Goal: Find specific page/section: Find specific page/section

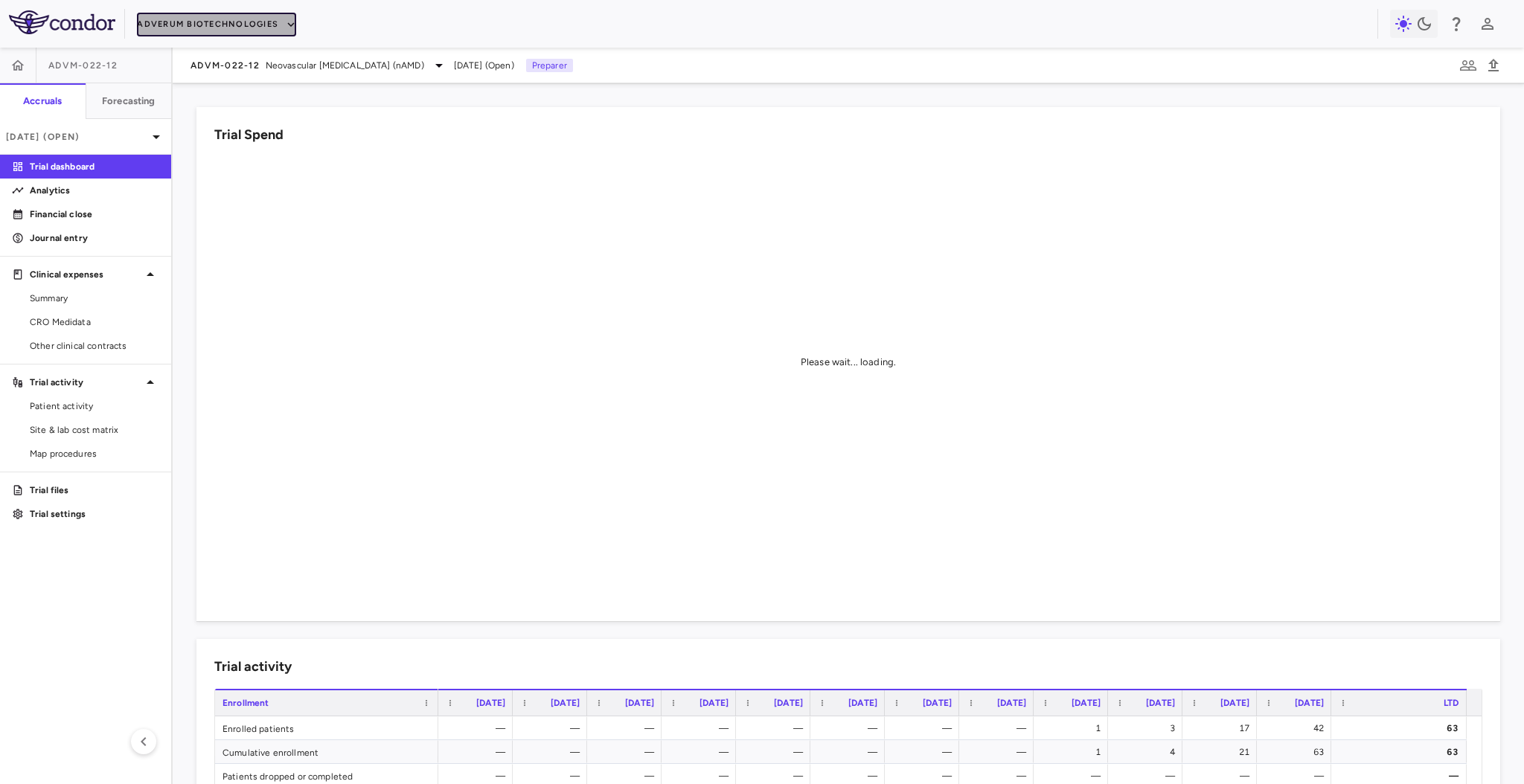
click at [291, 26] on icon "button" at bounding box center [291, 25] width 14 height 14
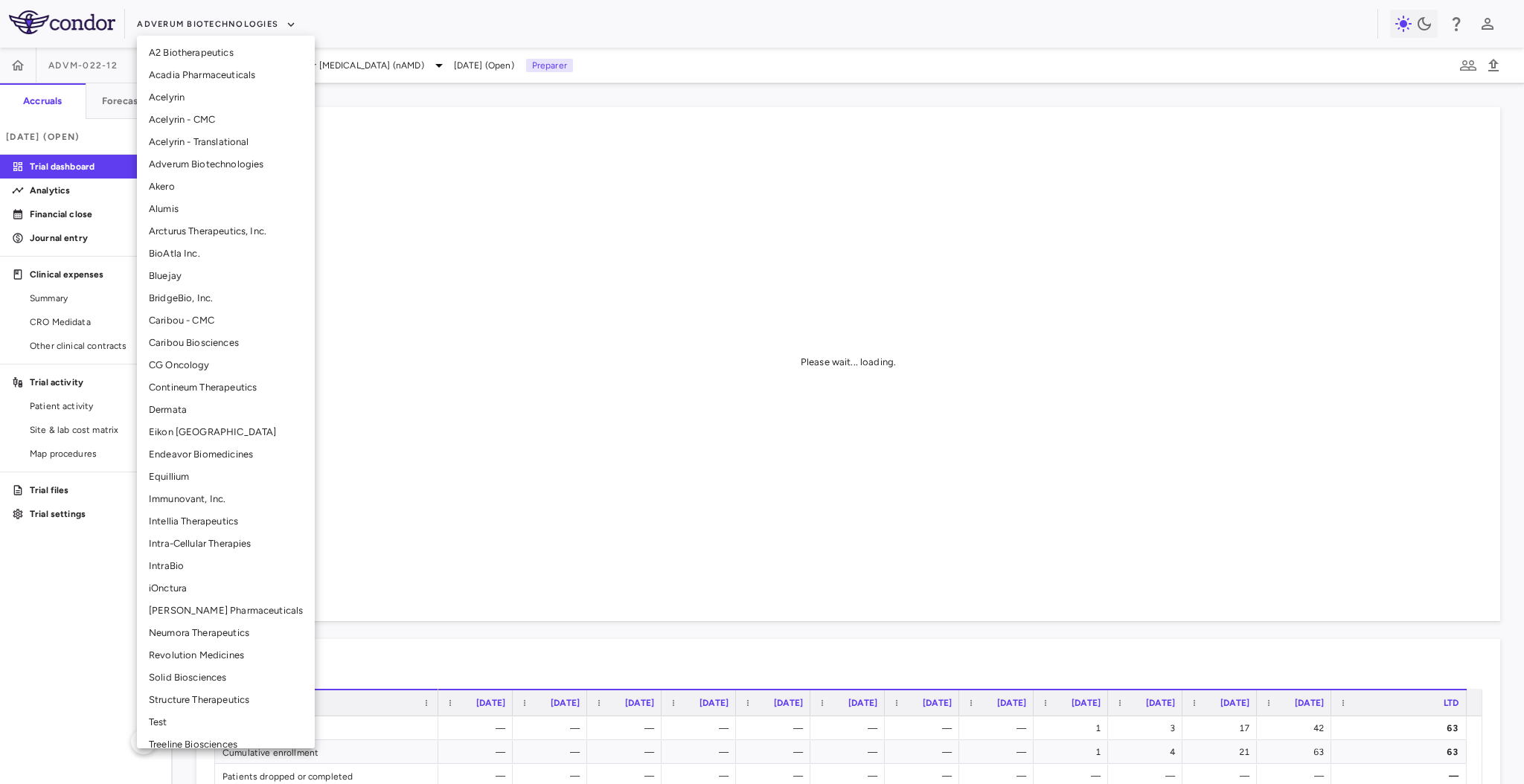
click at [210, 165] on li "Adverum Biotechnologies" at bounding box center [226, 164] width 178 height 22
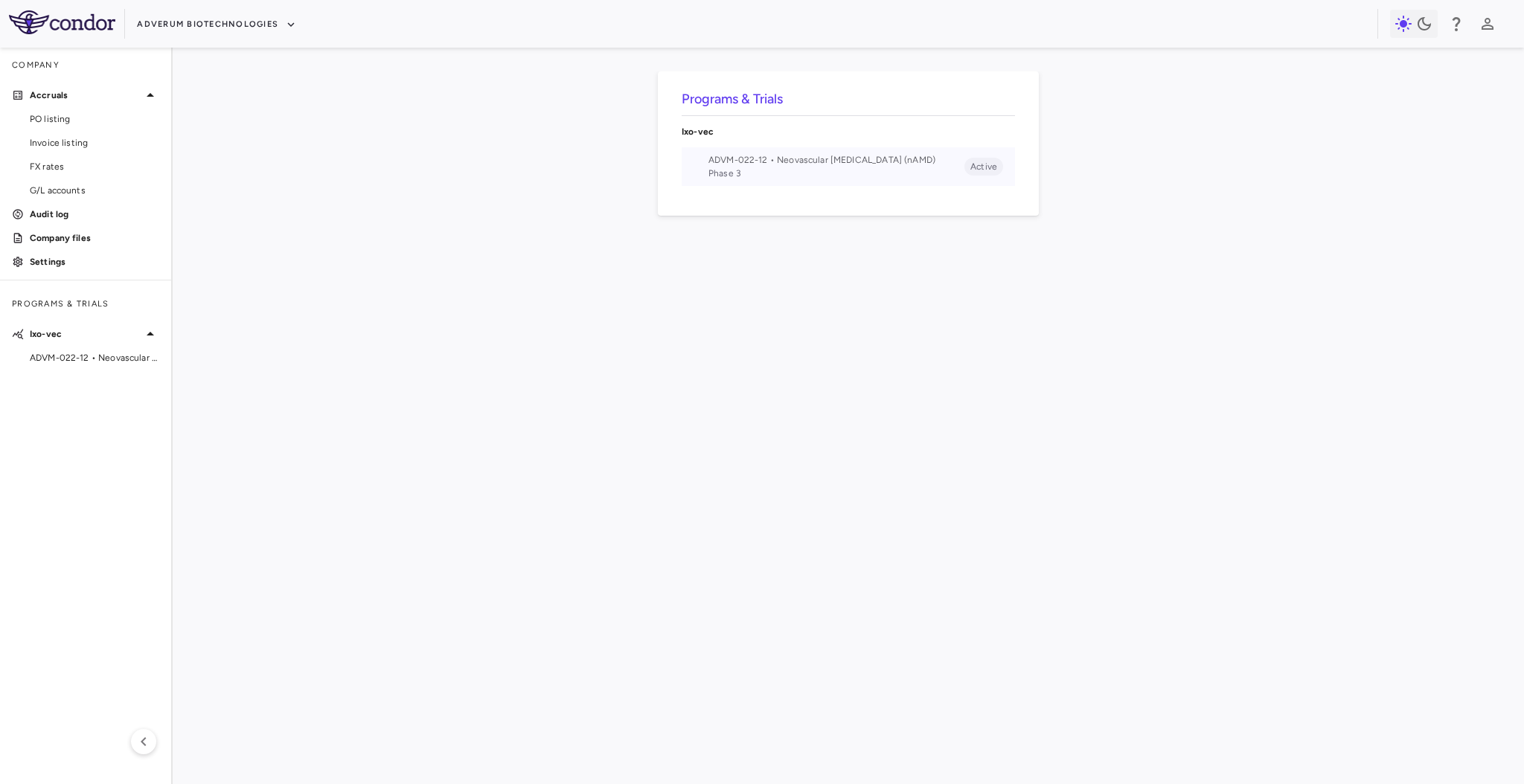
click at [851, 167] on span "ADVM-022-12 • Neovascular [MEDICAL_DATA] (nAMD)" at bounding box center [836, 160] width 256 height 14
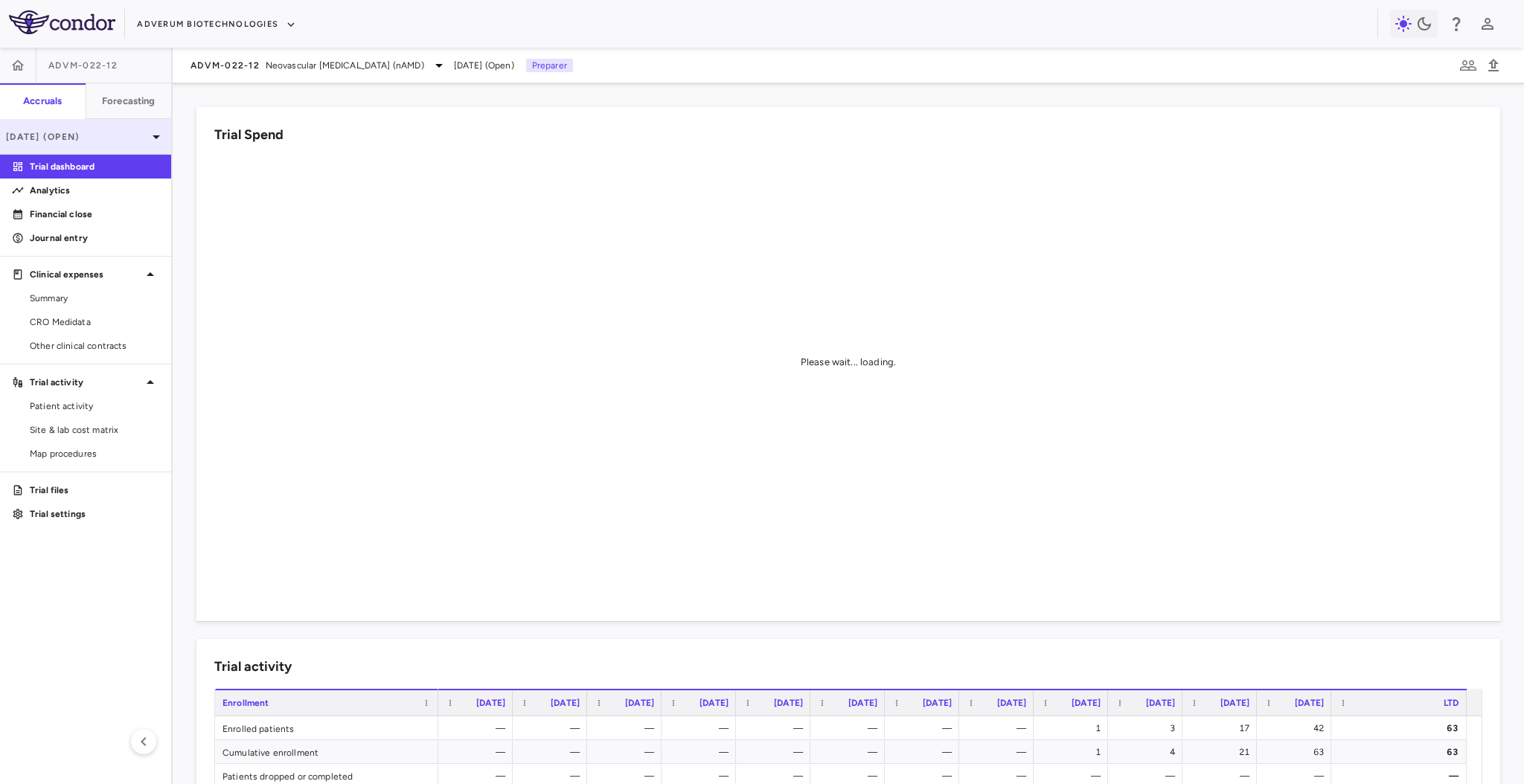
click at [131, 146] on div "[DATE] (Open)" at bounding box center [86, 137] width 171 height 36
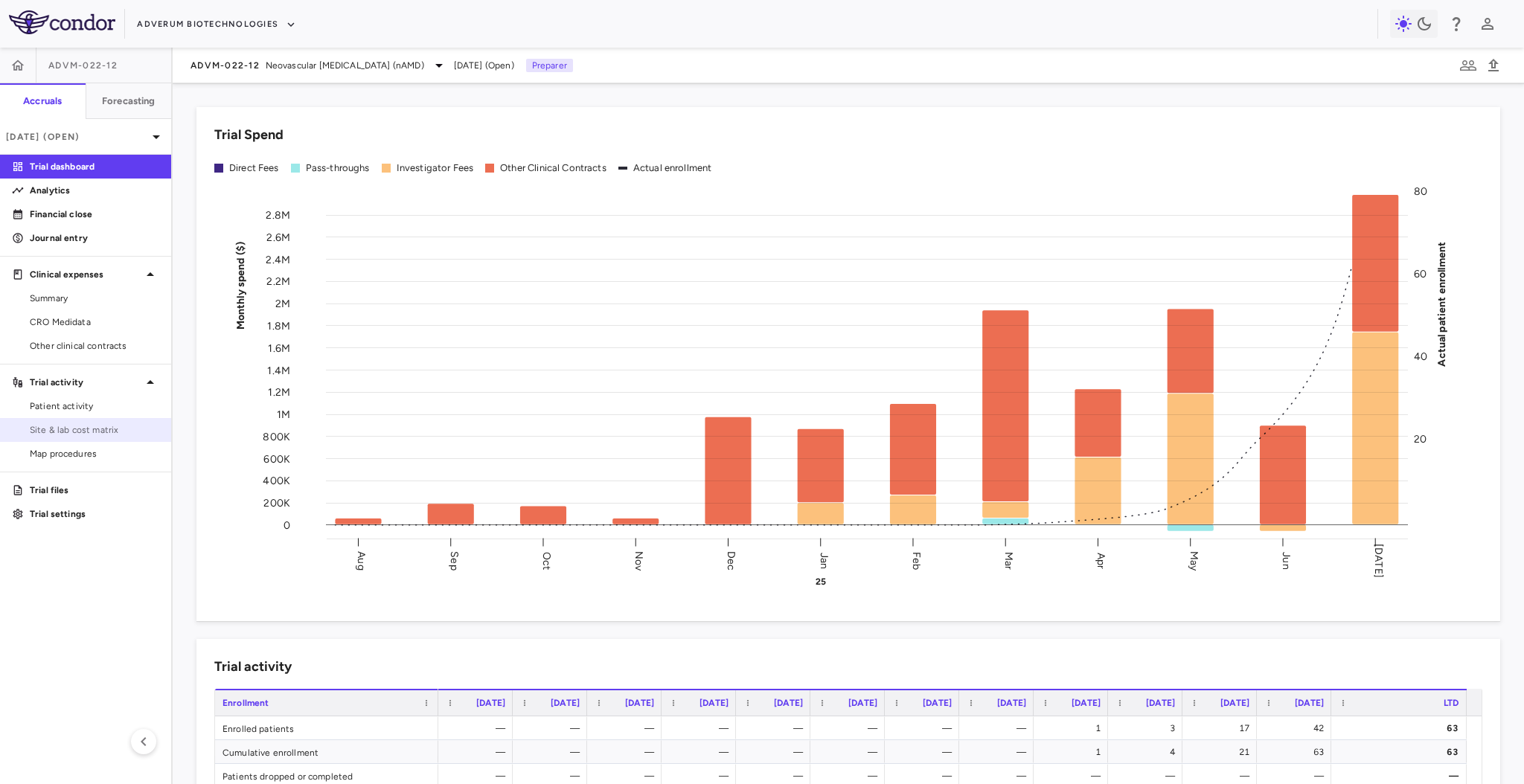
click at [84, 433] on span "Site & lab cost matrix" at bounding box center [94, 430] width 129 height 14
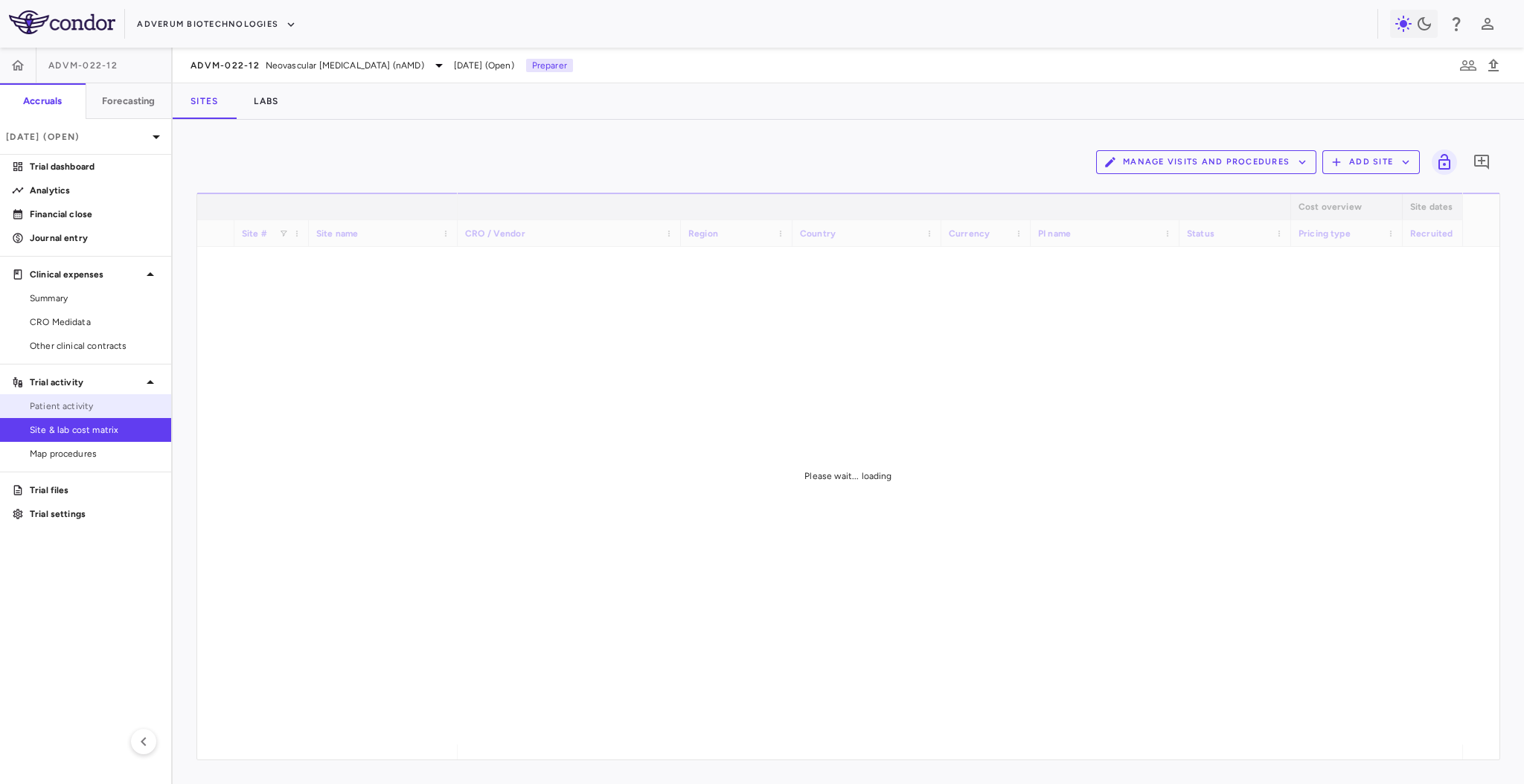
click at [84, 410] on span "Patient activity" at bounding box center [94, 406] width 129 height 14
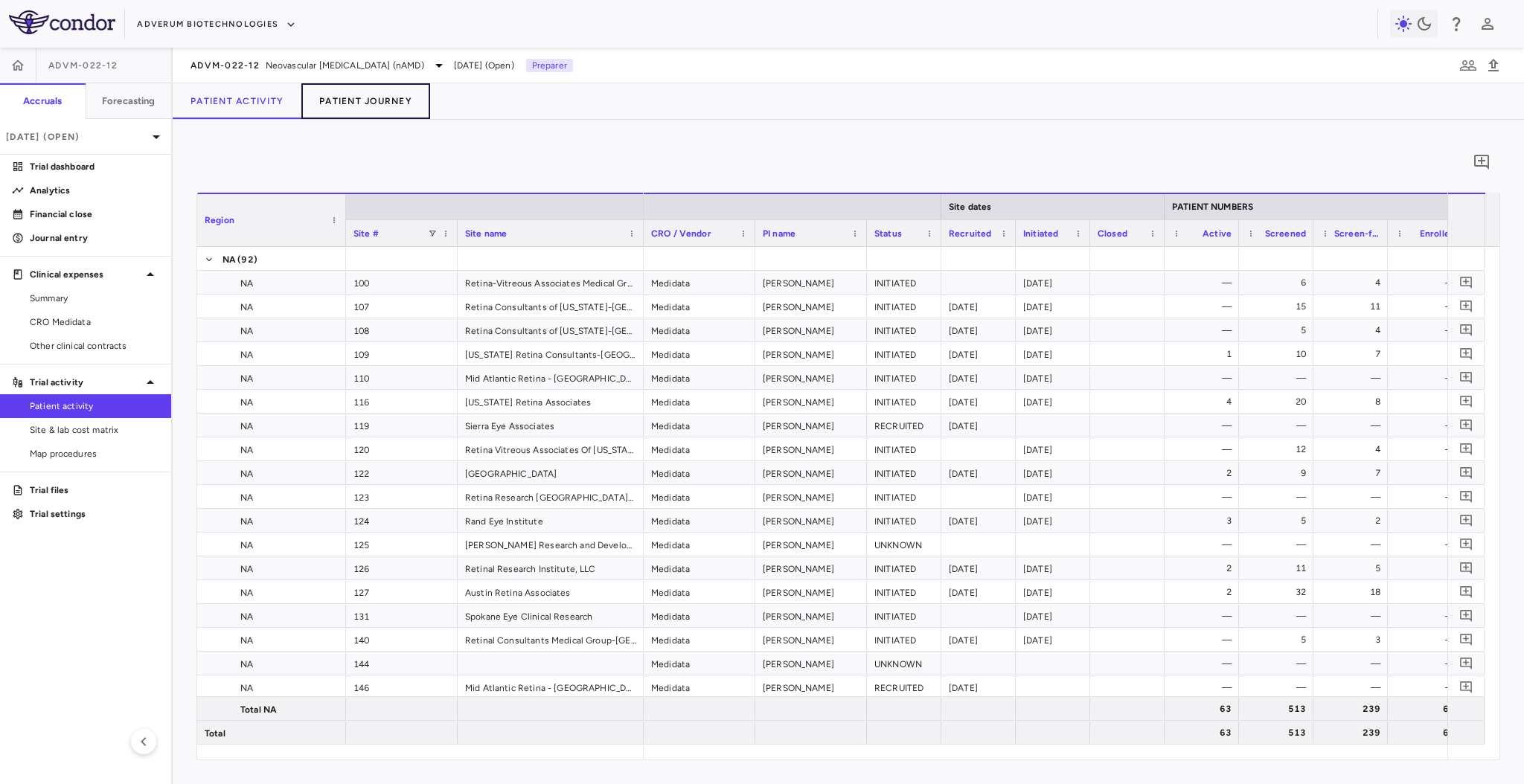
click at [368, 103] on button "Patient Journey" at bounding box center [365, 101] width 129 height 36
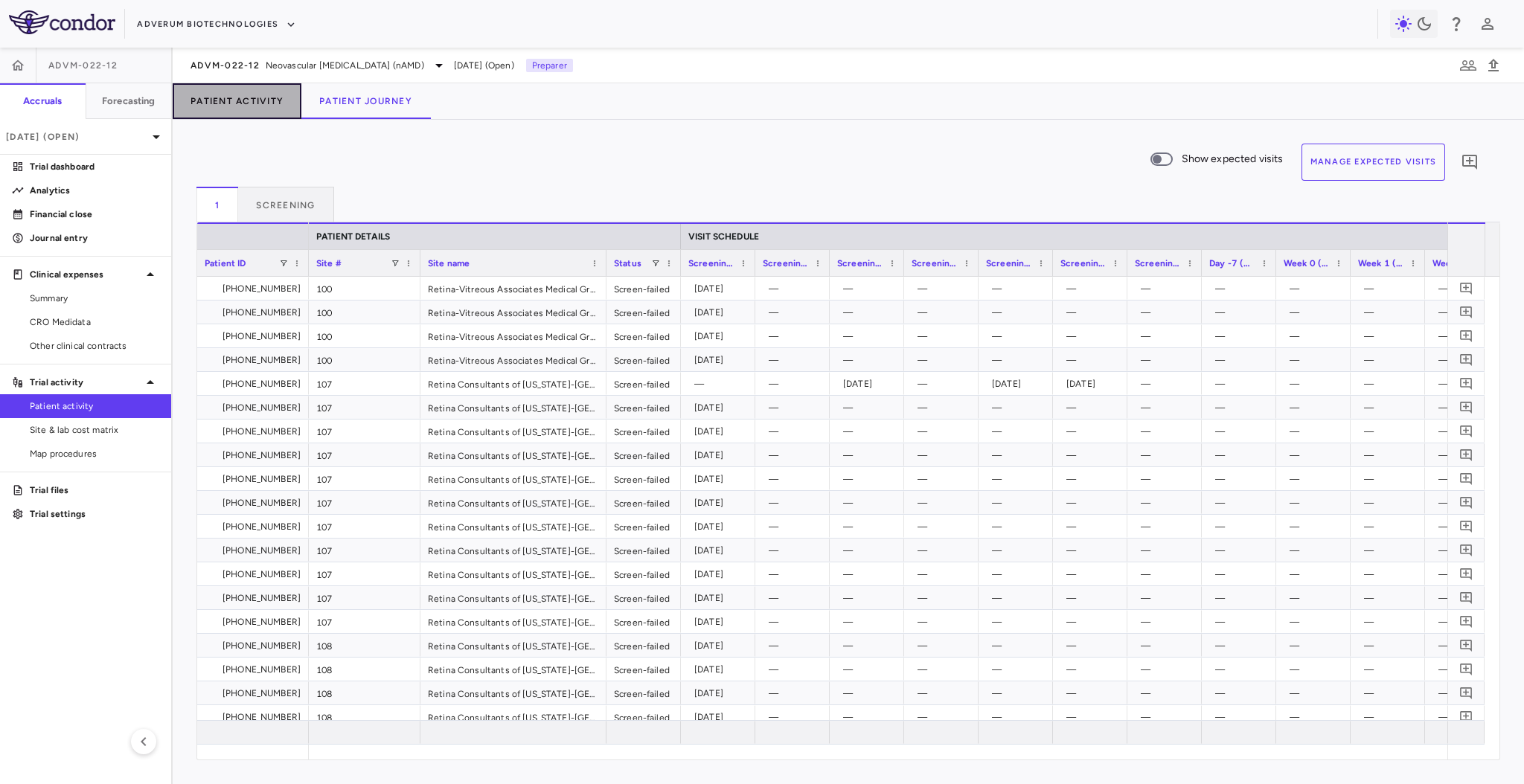
click at [261, 107] on button "Patient Activity" at bounding box center [237, 101] width 129 height 36
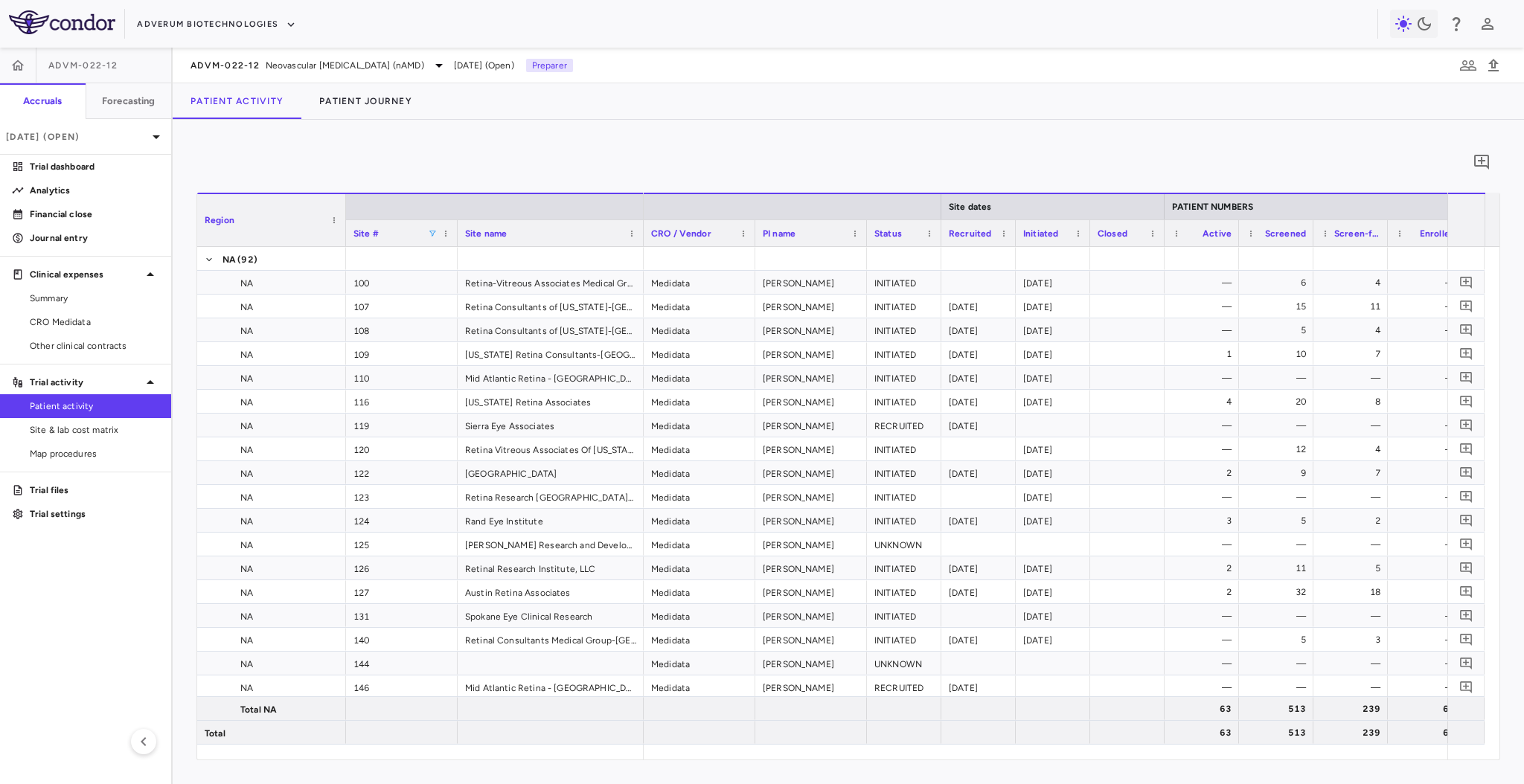
click at [431, 233] on span at bounding box center [432, 233] width 9 height 9
type input "***"
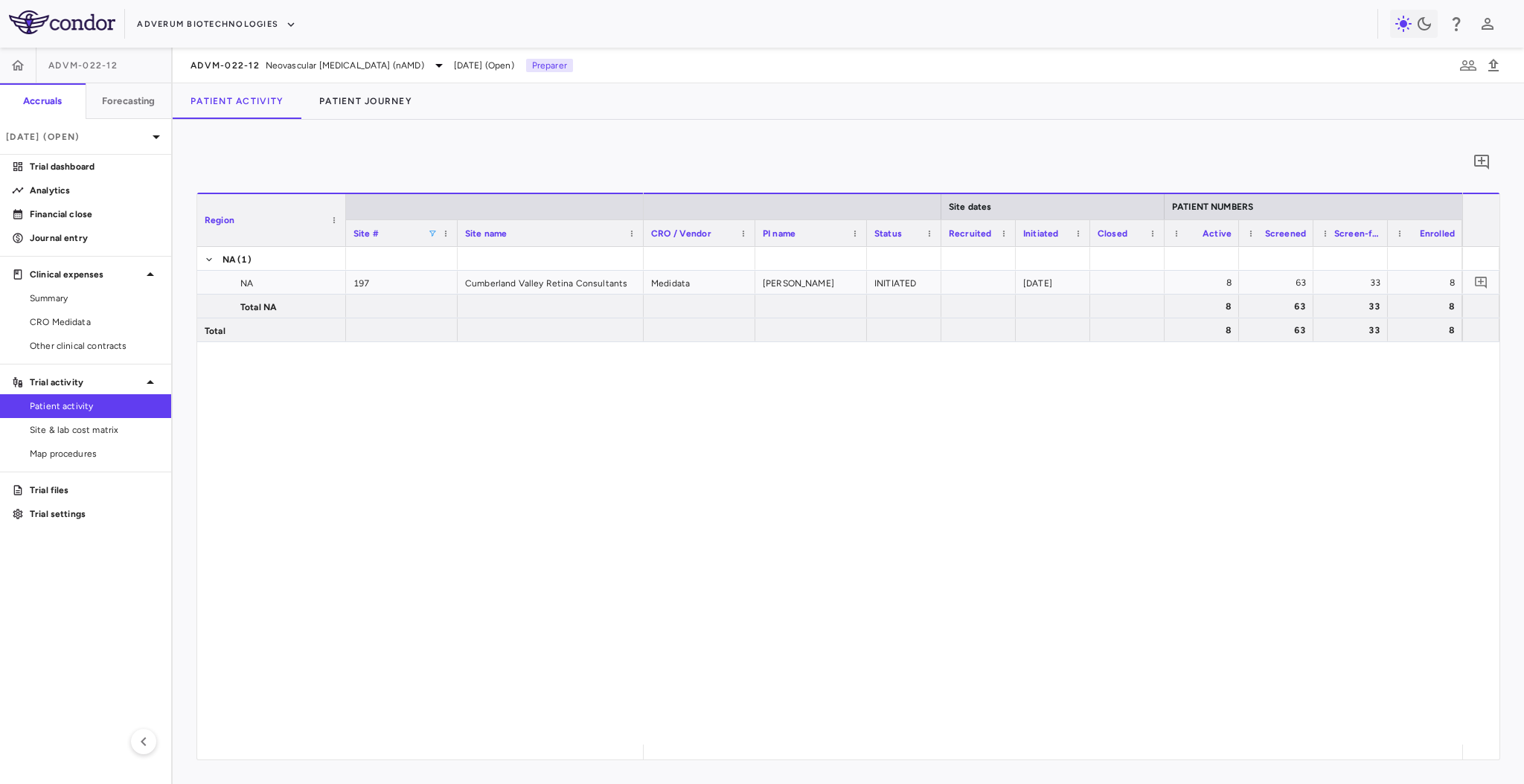
click at [803, 451] on div "Medidata [PERSON_NAME] INITIATED [DATE] 8 63 33 8 — 30 8 63 33 8 — 30 8 63 33 8…" at bounding box center [1053, 496] width 818 height 498
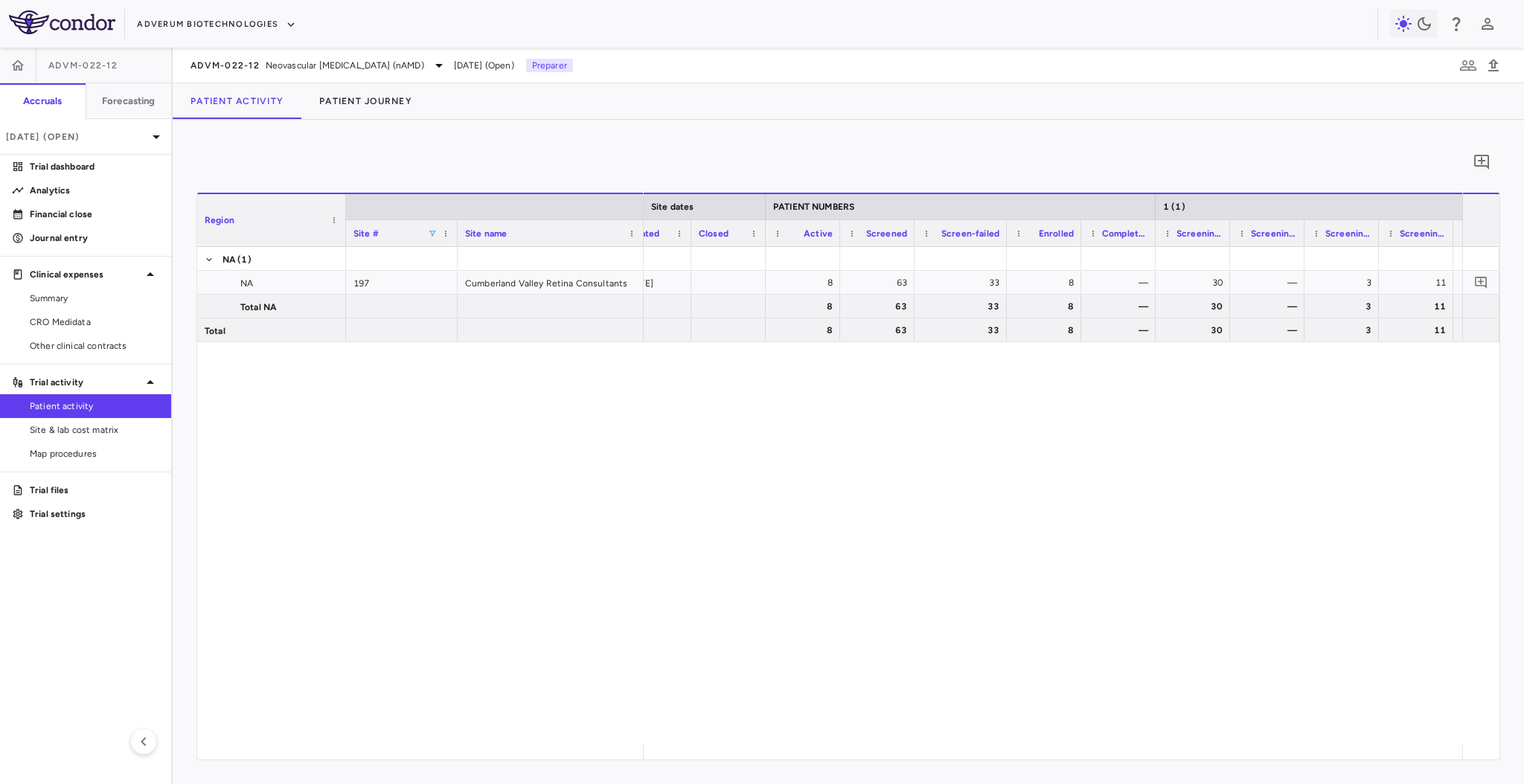
drag, startPoint x: 985, startPoint y: 233, endPoint x: 1002, endPoint y: 239, distance: 18.0
click at [1003, 239] on div at bounding box center [1006, 233] width 6 height 26
click at [845, 239] on div at bounding box center [848, 233] width 6 height 26
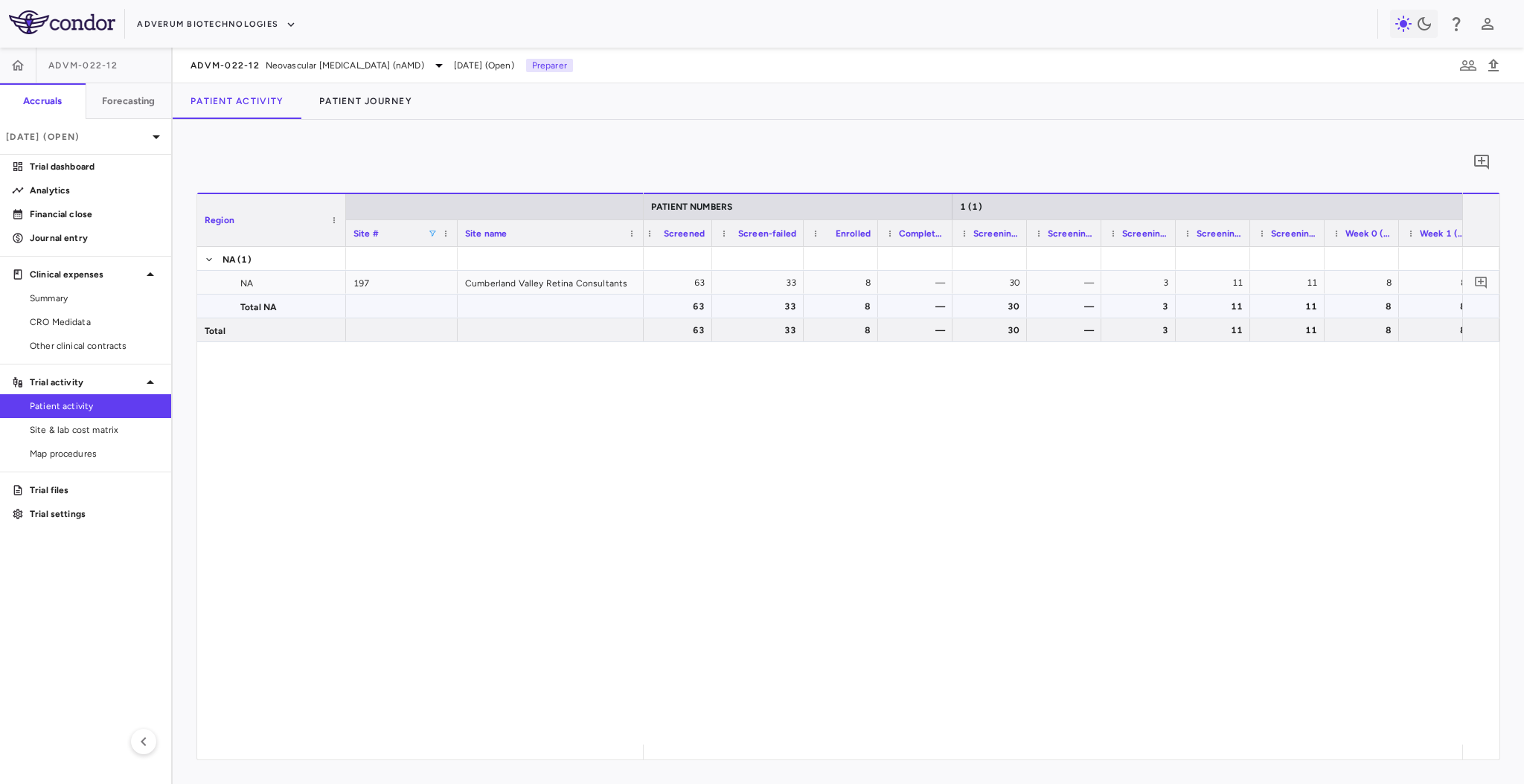
scroll to position [0, 610]
click at [316, 93] on button "Patient Journey" at bounding box center [365, 101] width 129 height 36
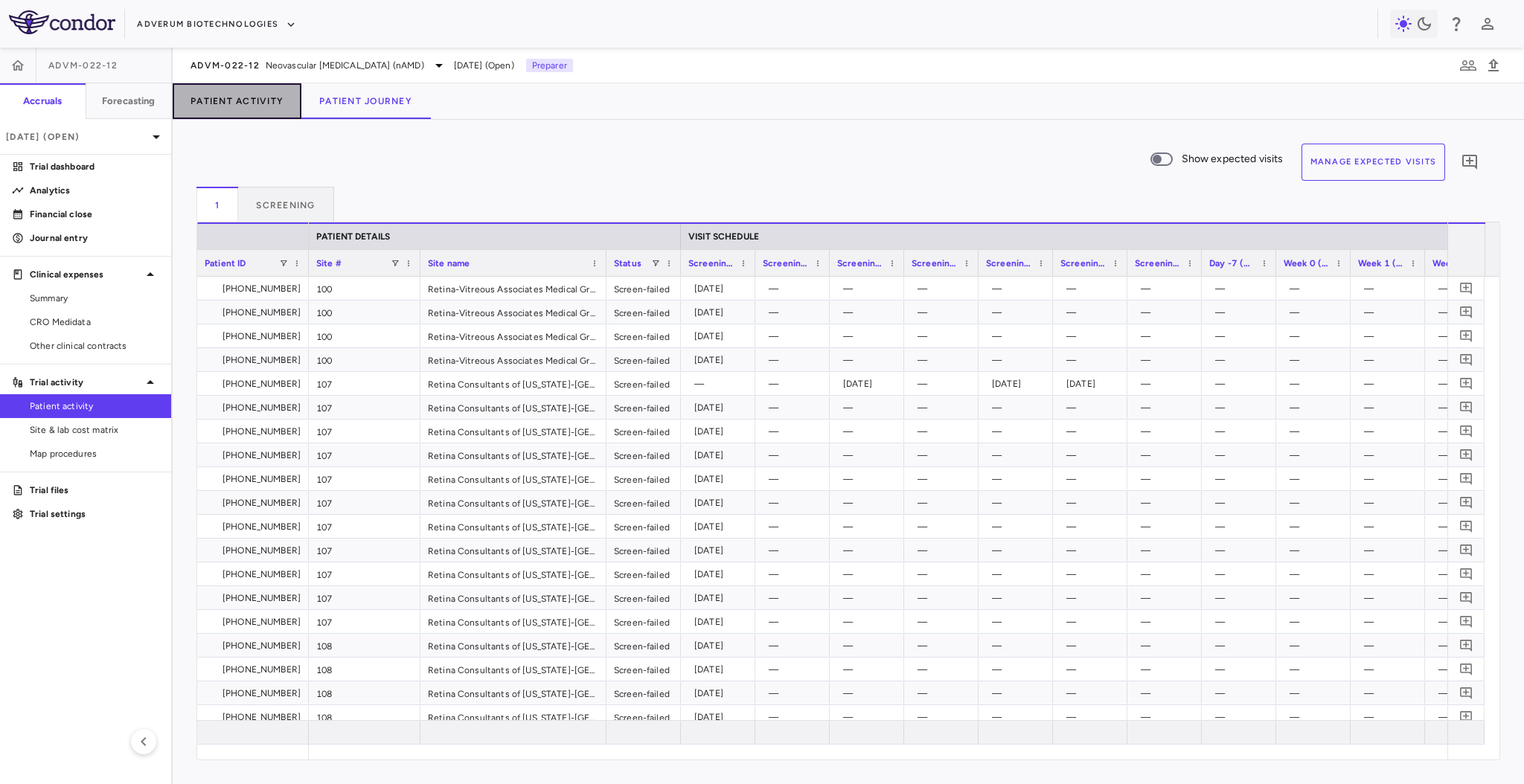
click at [248, 105] on button "Patient Activity" at bounding box center [237, 101] width 129 height 36
